Goal: Go to known website: Go to known website

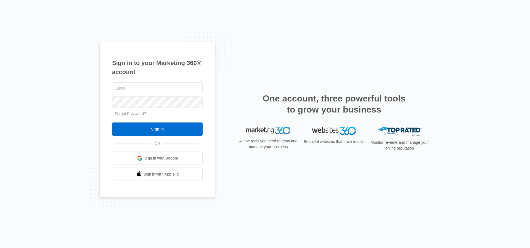
click at [147, 161] on link "Sign in with Google" at bounding box center [157, 157] width 91 height 13
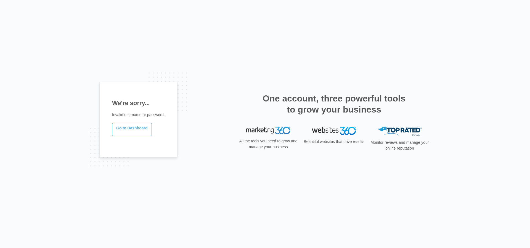
click at [134, 127] on link "Go to Dashboard" at bounding box center [132, 129] width 40 height 13
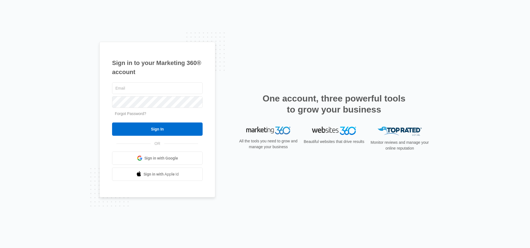
click at [274, 143] on p "All the tools you need to grow and manage your business" at bounding box center [268, 144] width 62 height 12
